Goal: Task Accomplishment & Management: Complete application form

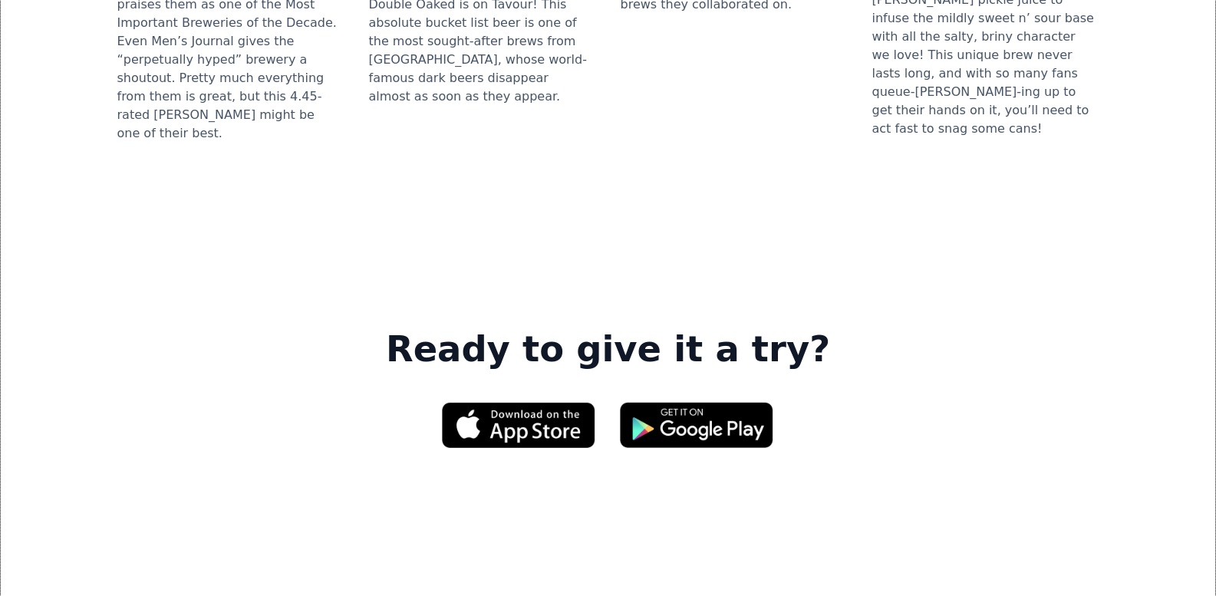
scroll to position [2455, 0]
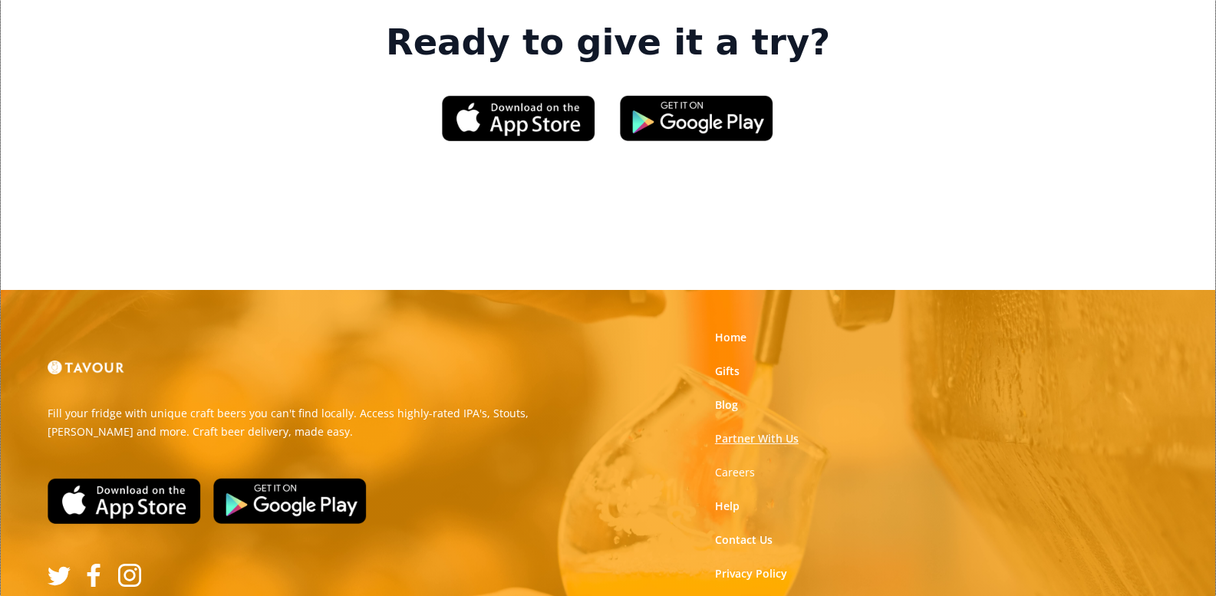
click at [764, 431] on link "Partner With Us" at bounding box center [757, 438] width 84 height 15
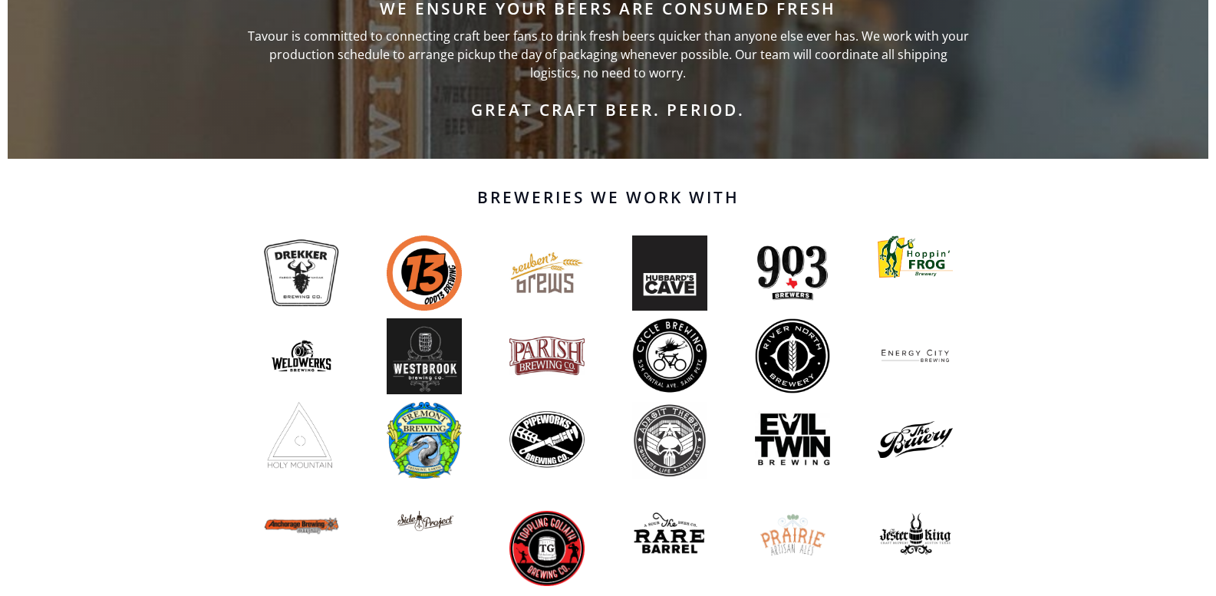
scroll to position [1120, 0]
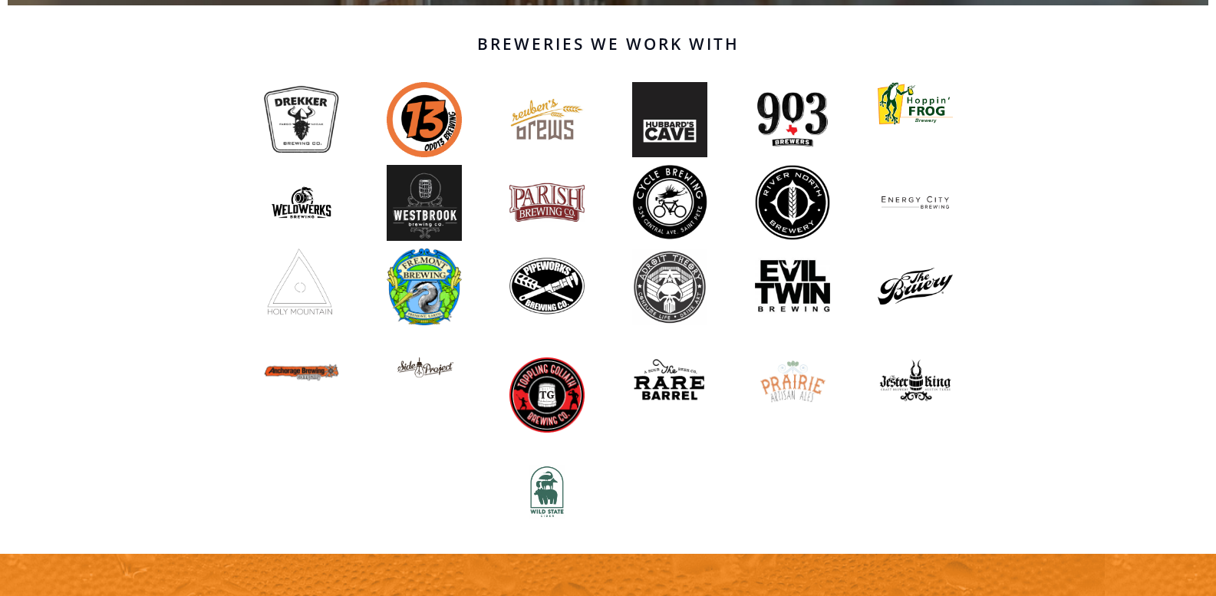
drag, startPoint x: 675, startPoint y: 190, endPoint x: 641, endPoint y: 222, distance: 47.2
click at [641, 222] on img at bounding box center [669, 202] width 75 height 75
click at [671, 208] on img at bounding box center [669, 202] width 75 height 75
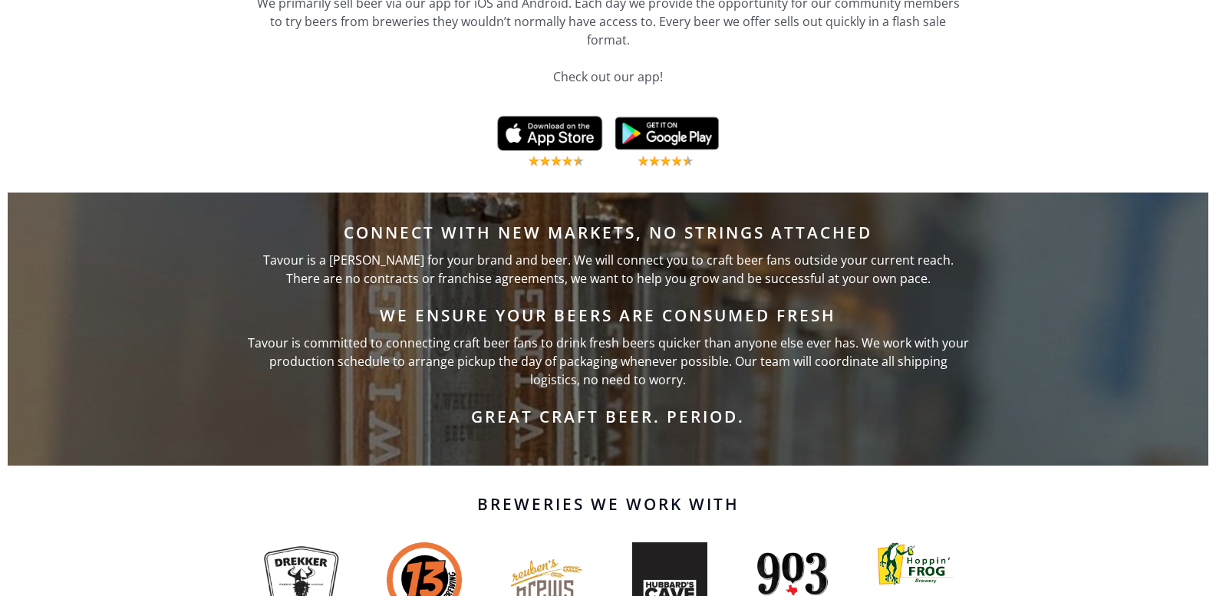
scroll to position [0, 0]
